Goal: Task Accomplishment & Management: Manage account settings

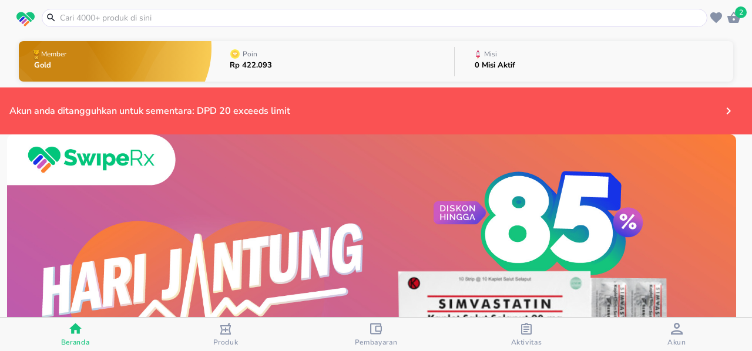
click at [525, 334] on div "button" at bounding box center [527, 330] width 12 height 15
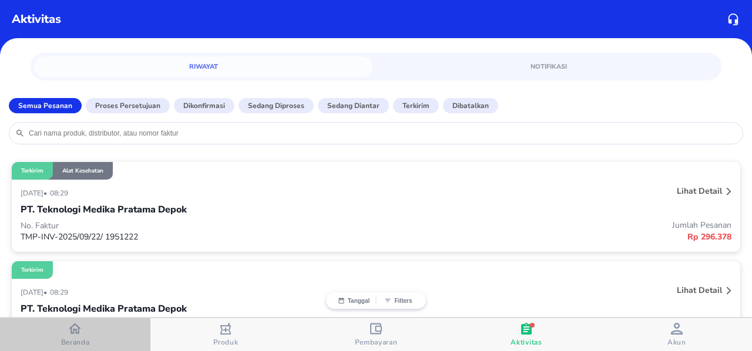
click at [78, 334] on icon "button" at bounding box center [75, 329] width 12 height 12
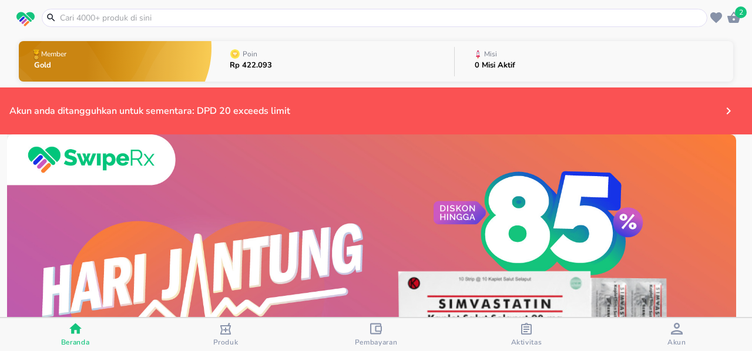
click at [480, 63] on p "0 Misi Aktif" at bounding box center [495, 66] width 41 height 8
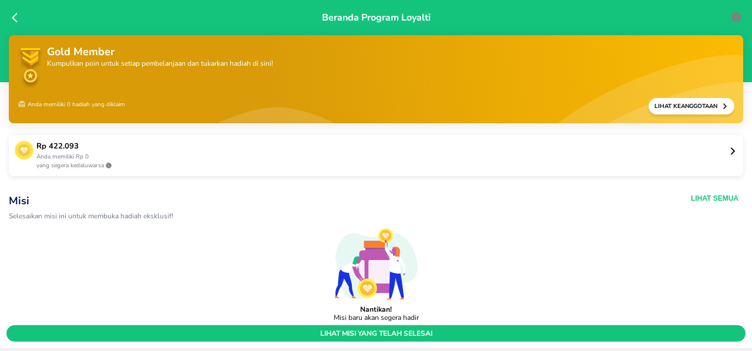
click at [720, 194] on button "Lihat Semua" at bounding box center [715, 198] width 48 height 9
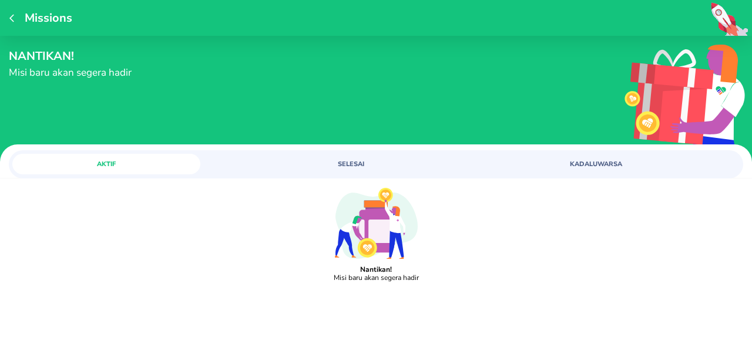
click at [351, 167] on span "SELESAI" at bounding box center [351, 164] width 174 height 9
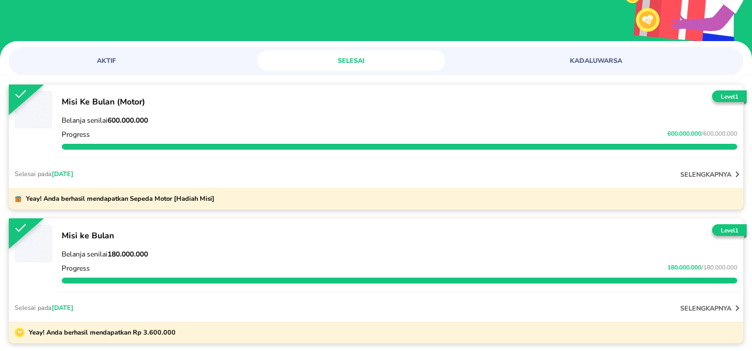
scroll to position [103, 0]
